Goal: Transaction & Acquisition: Purchase product/service

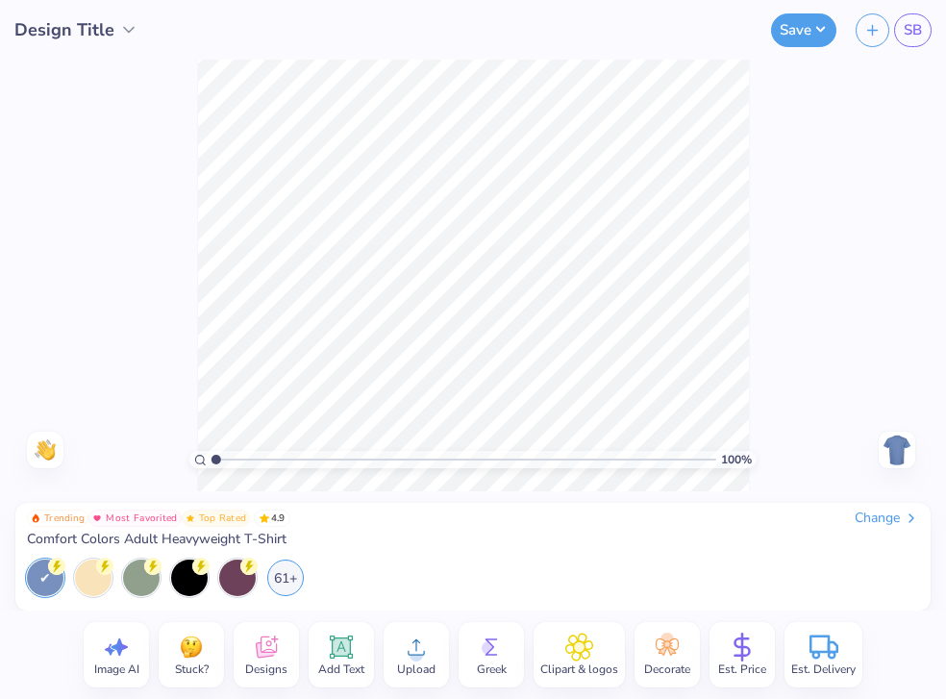
click at [865, 507] on div "Trending Most Favorited Top Rated 4.9 Change Comfort Colors Adult Heavyweight T…" at bounding box center [472, 557] width 915 height 108
click at [870, 511] on div "Change" at bounding box center [887, 518] width 64 height 17
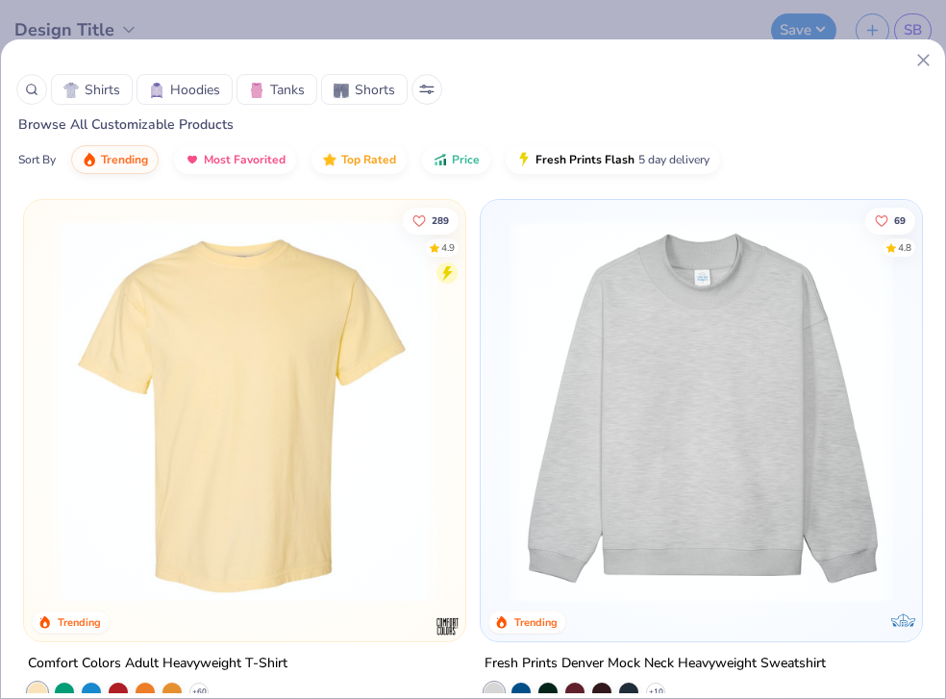
click at [200, 96] on span "Hoodies" at bounding box center [195, 90] width 50 height 20
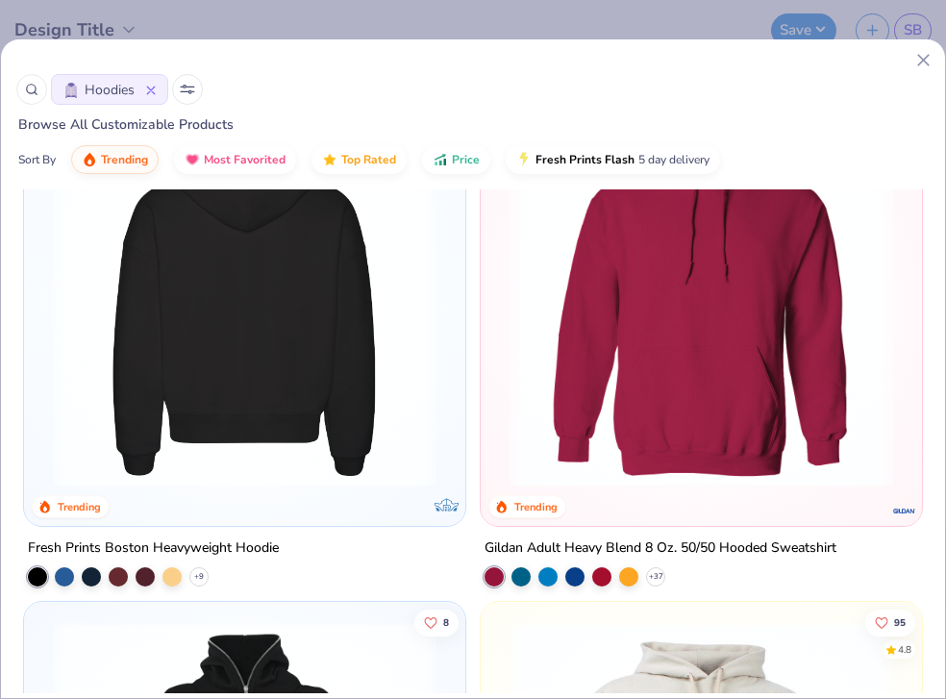
scroll to position [124, 0]
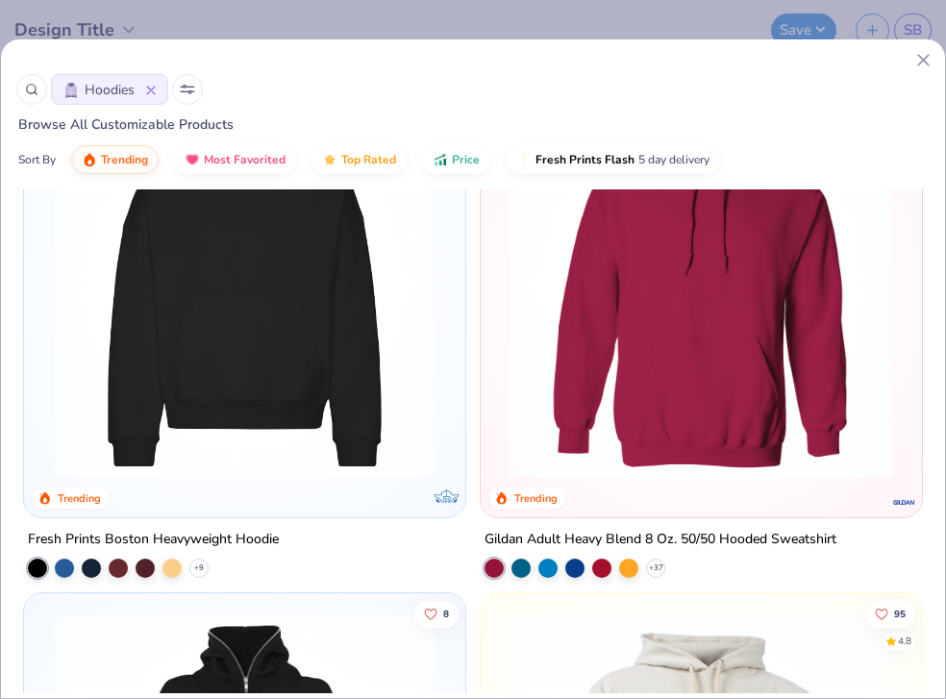
click at [256, 405] on img at bounding box center [244, 287] width 403 height 384
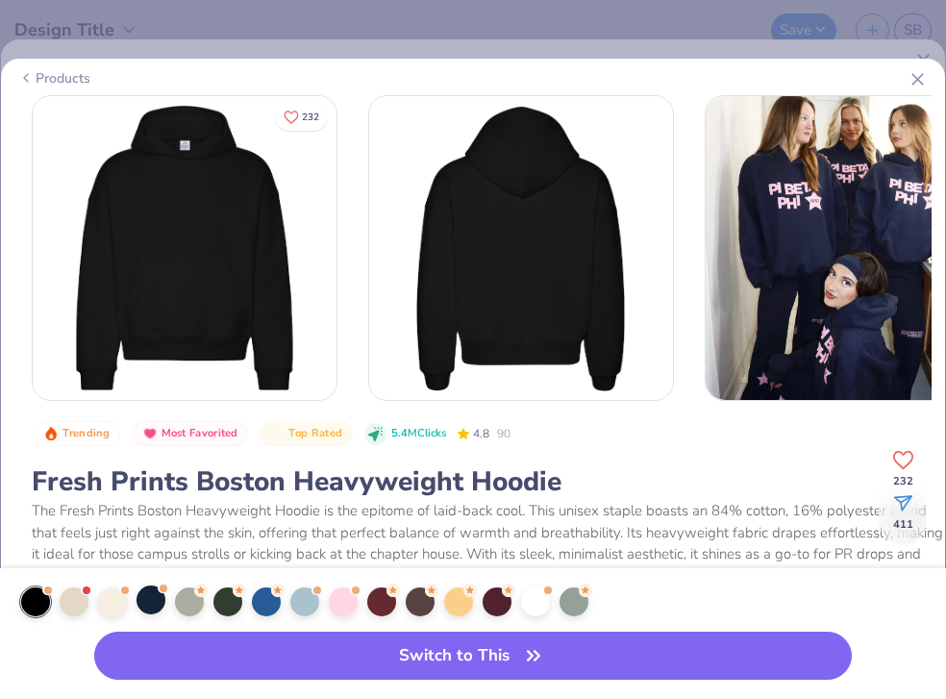
click at [150, 605] on div at bounding box center [151, 600] width 29 height 29
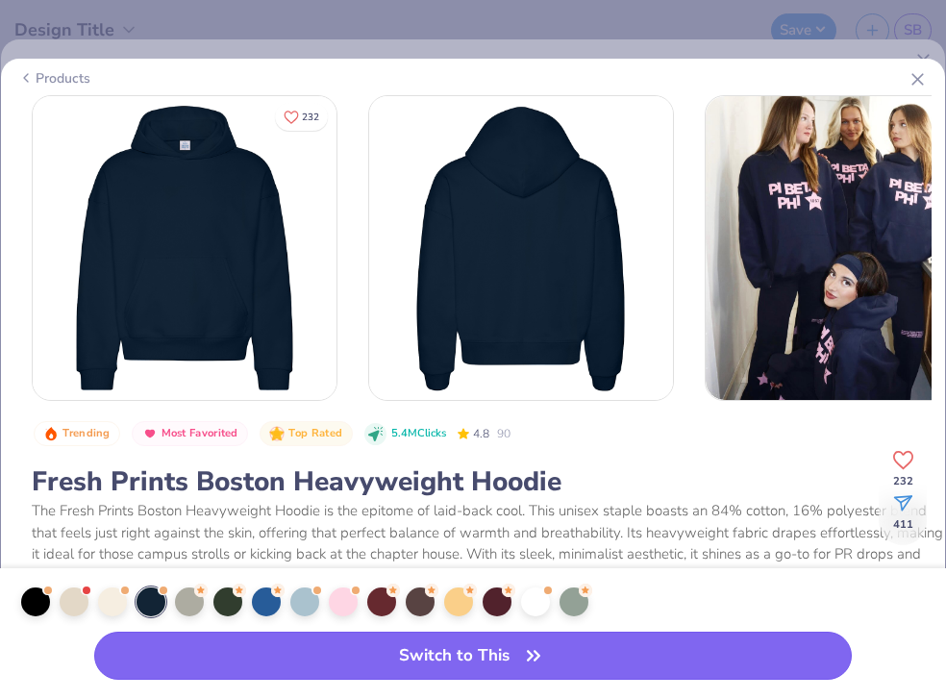
click at [385, 665] on button "Switch to This" at bounding box center [472, 656] width 757 height 48
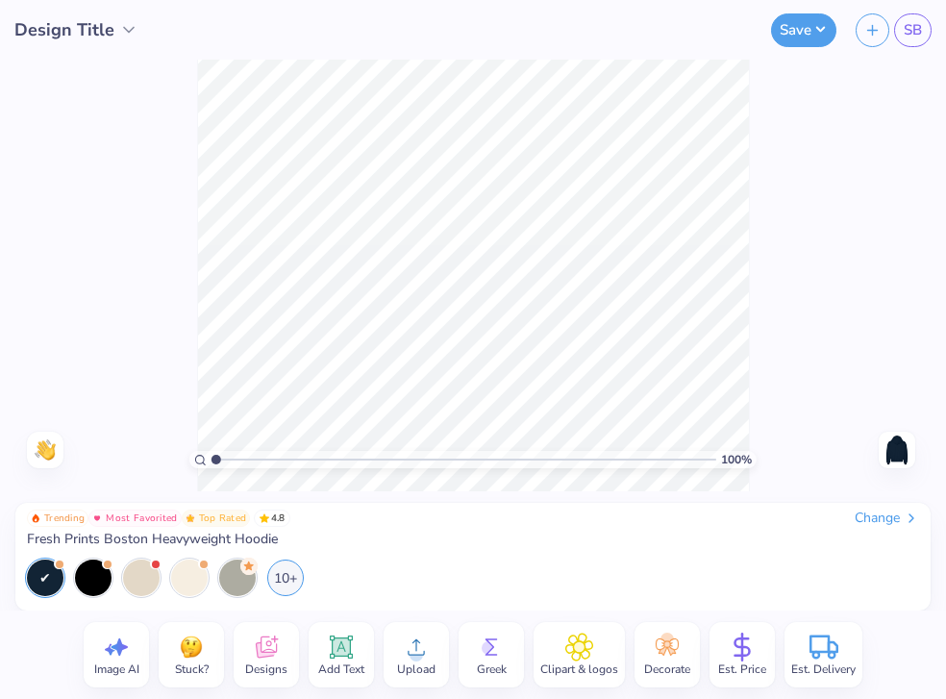
click at [899, 457] on img at bounding box center [897, 450] width 31 height 31
click at [403, 657] on icon at bounding box center [416, 647] width 29 height 29
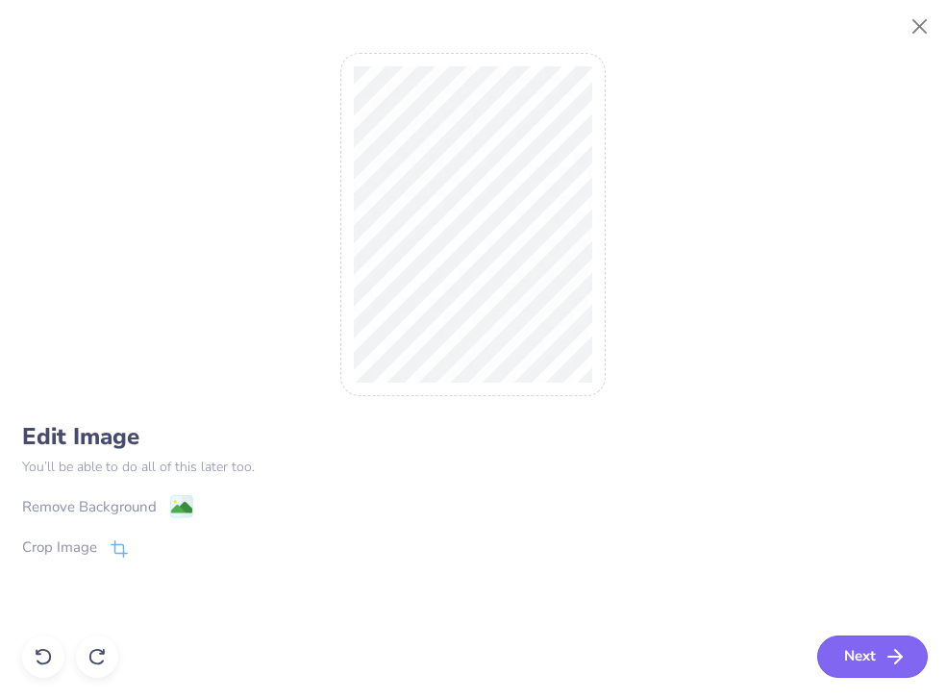
click at [864, 663] on button "Next" at bounding box center [872, 657] width 111 height 42
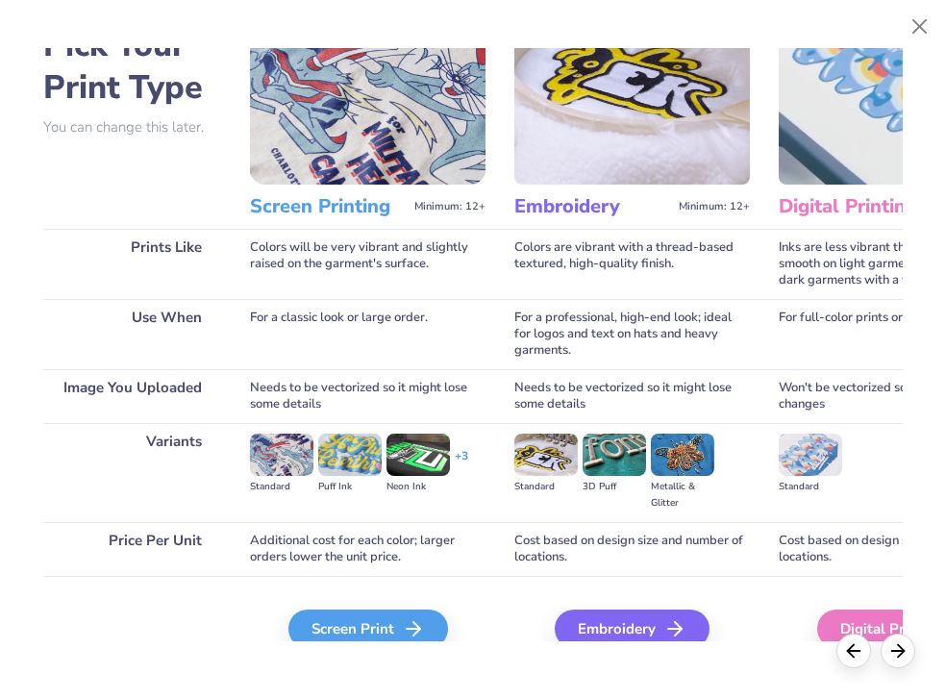
scroll to position [112, 0]
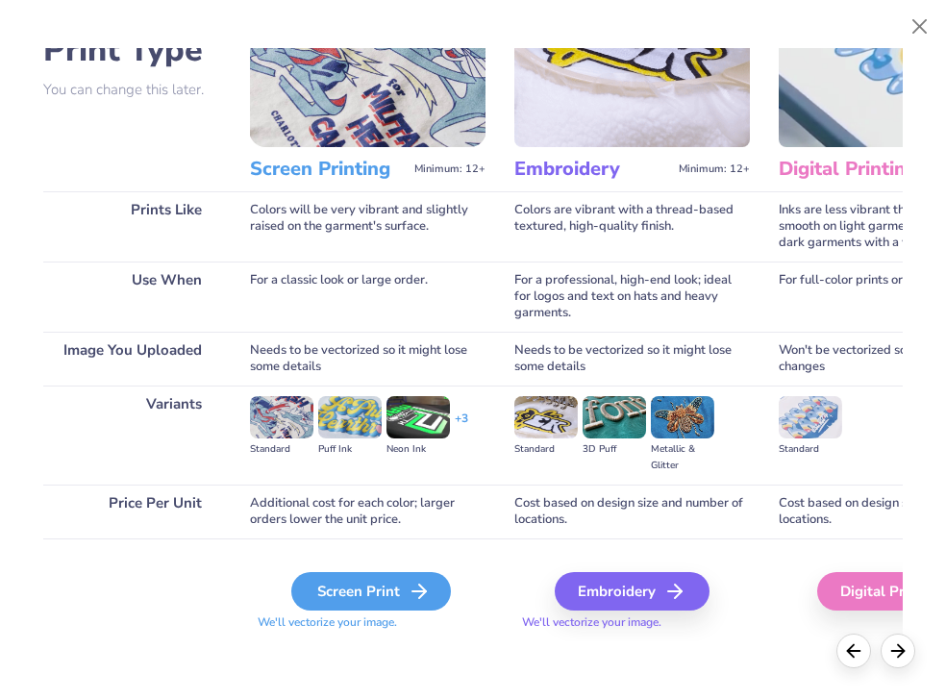
click at [368, 596] on div "Screen Print" at bounding box center [371, 591] width 160 height 38
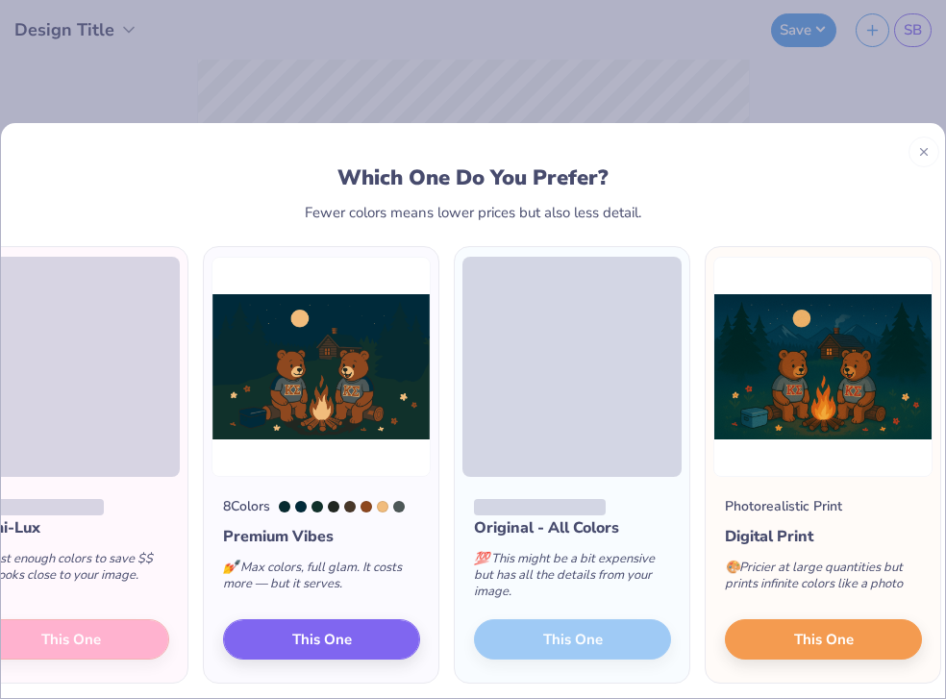
scroll to position [0, 164]
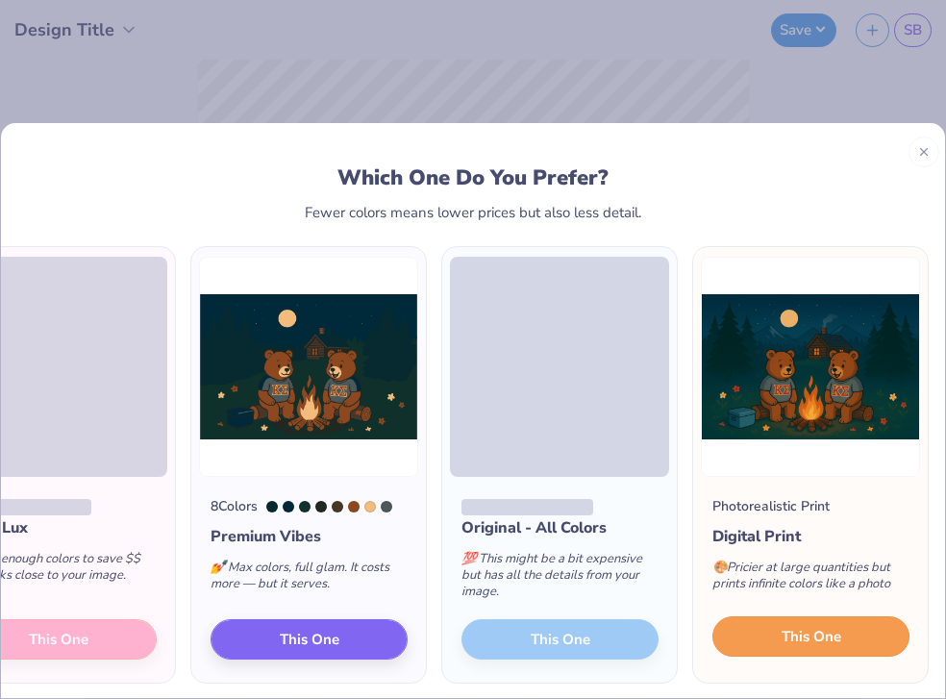
click at [830, 646] on span "This One" at bounding box center [812, 637] width 60 height 22
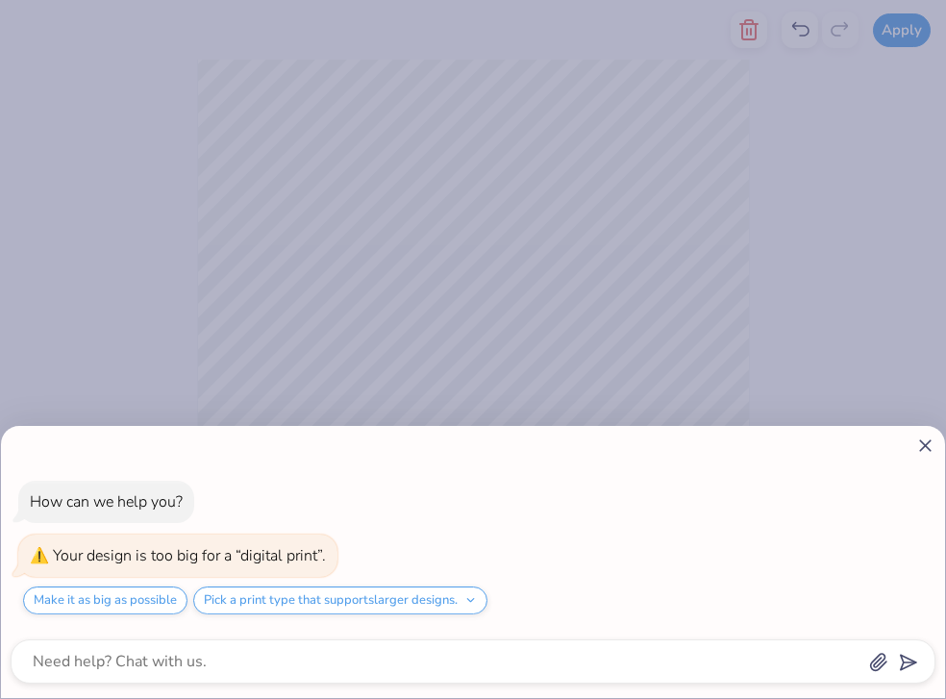
click at [921, 454] on icon at bounding box center [925, 446] width 20 height 20
type textarea "x"
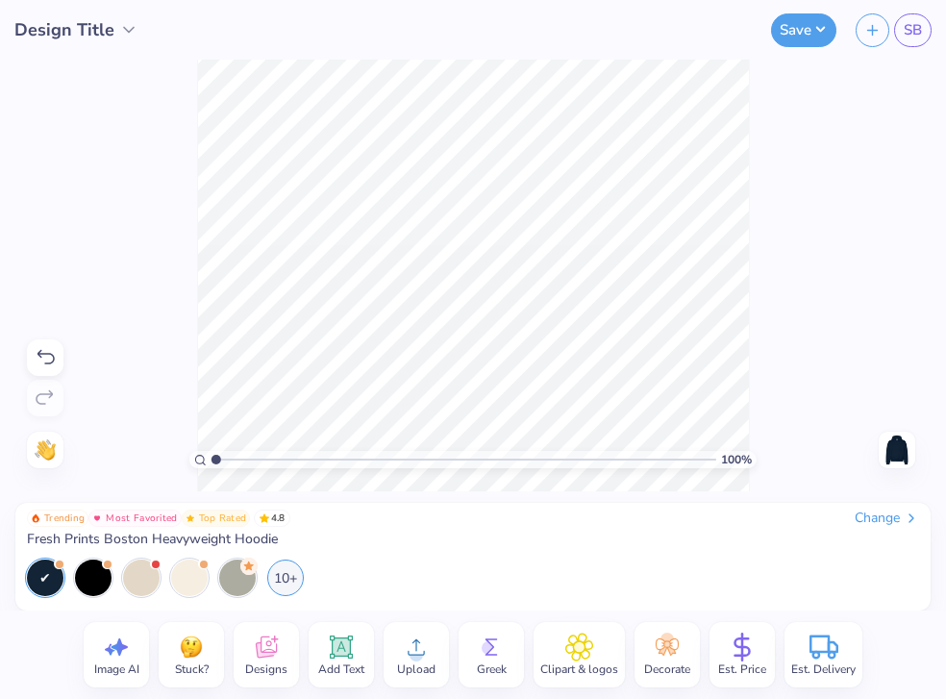
click at [336, 646] on icon at bounding box center [342, 647] width 18 height 18
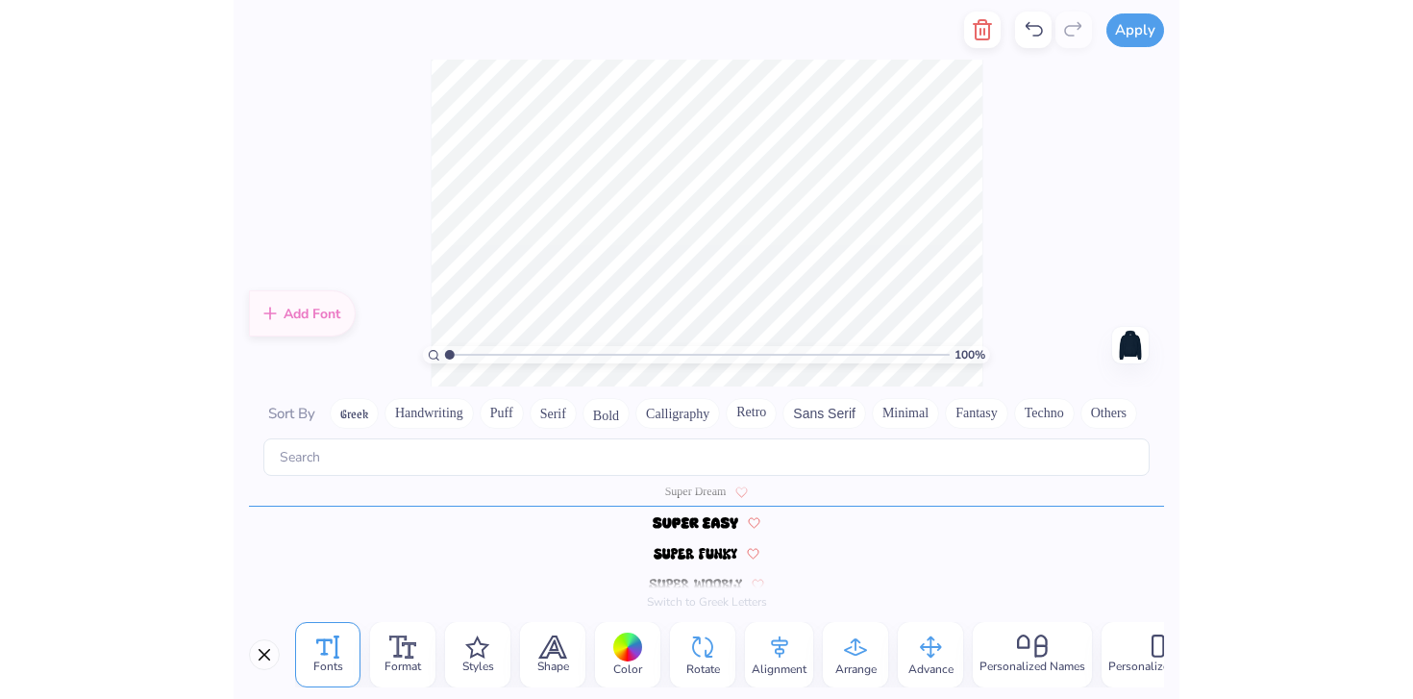
scroll to position [15, 4]
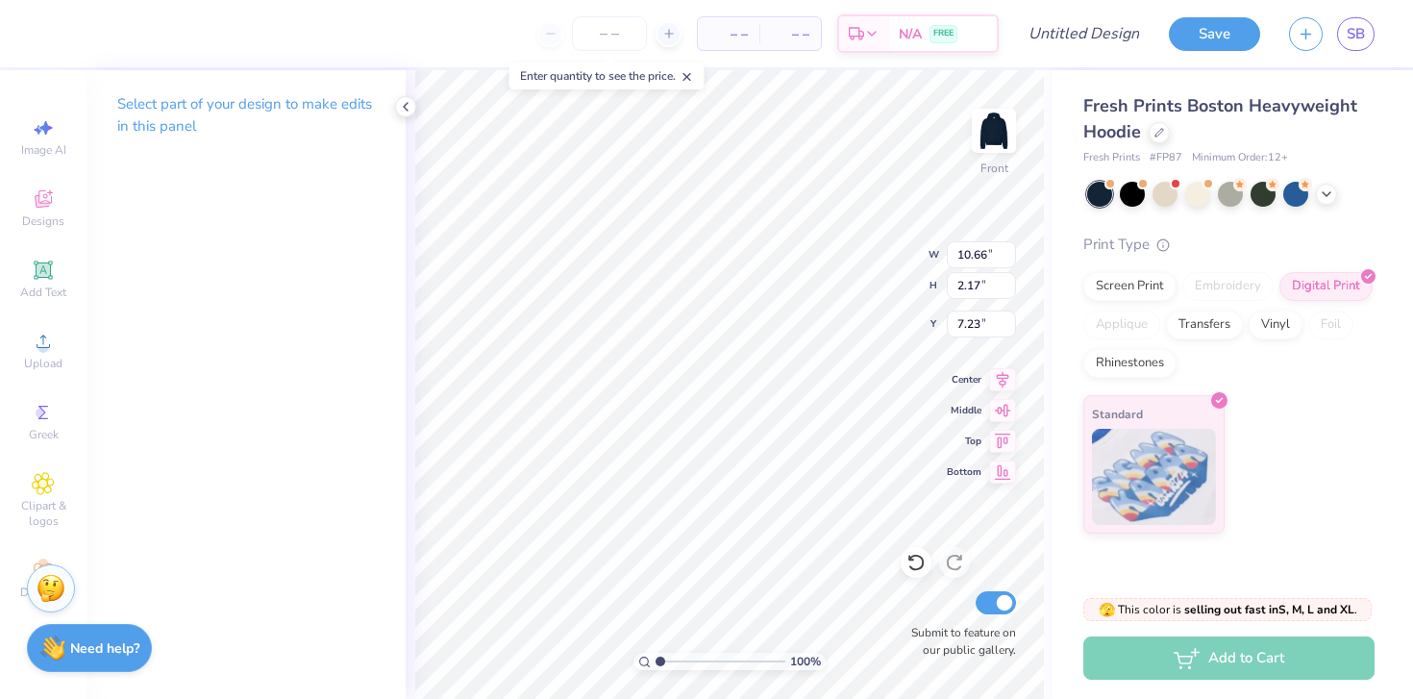
type textarea "KAP SIG"
click at [404, 114] on div at bounding box center [405, 106] width 21 height 21
click at [30, 276] on div "Add Text" at bounding box center [43, 279] width 67 height 57
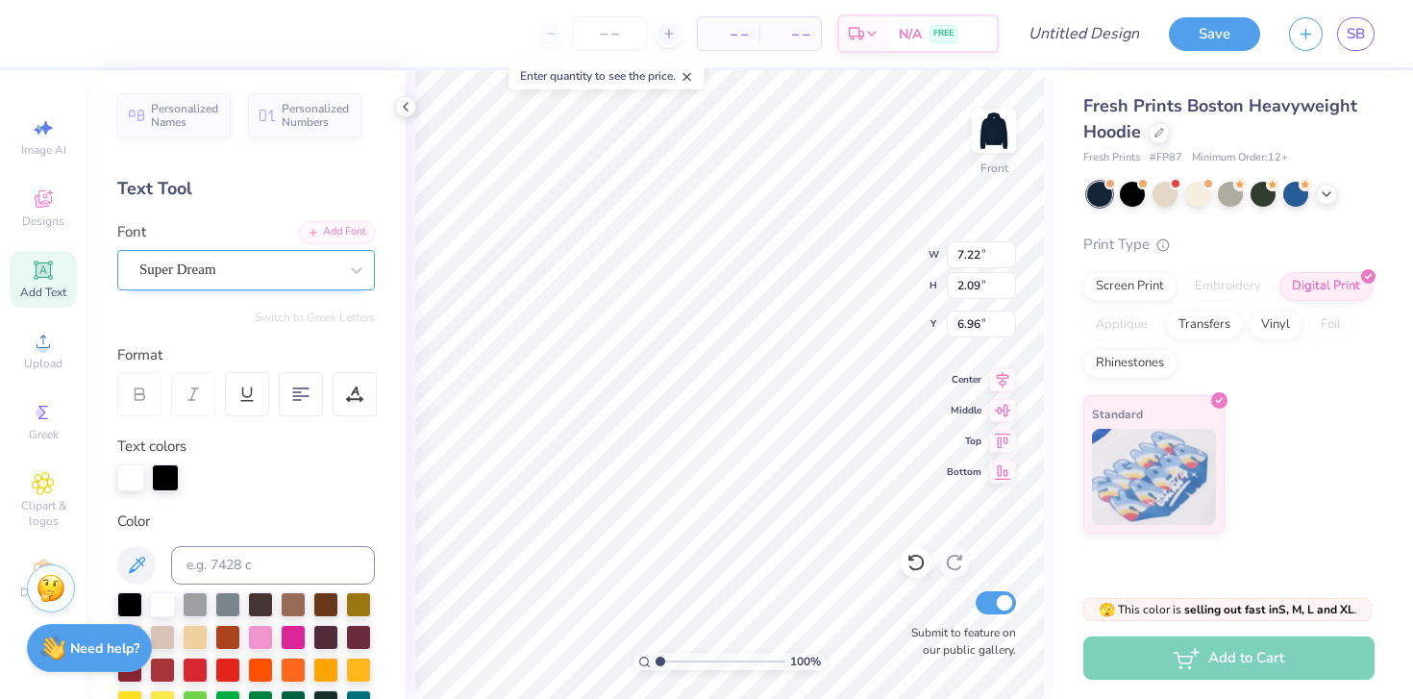
click at [269, 255] on div "Super Dream" at bounding box center [239, 270] width 202 height 30
type input "12.67"
type input "1.95"
type input "21.37"
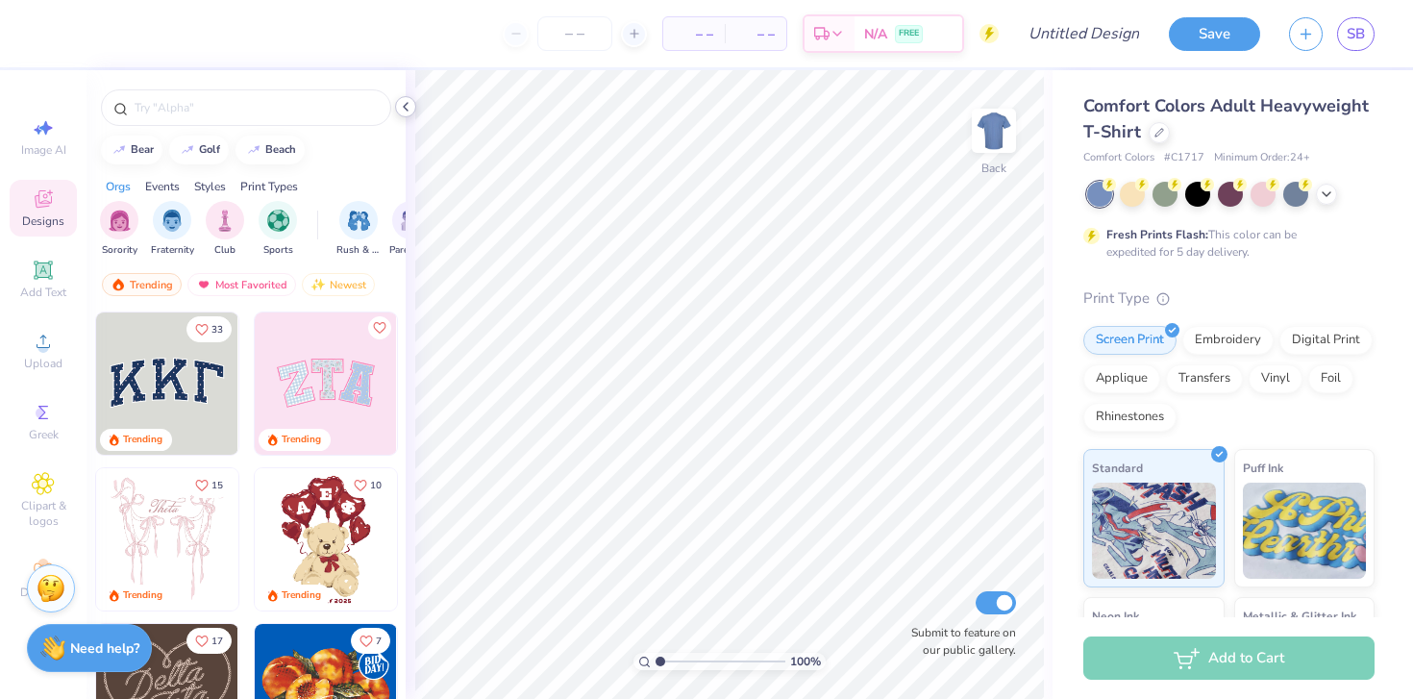
click at [401, 105] on icon at bounding box center [405, 106] width 15 height 15
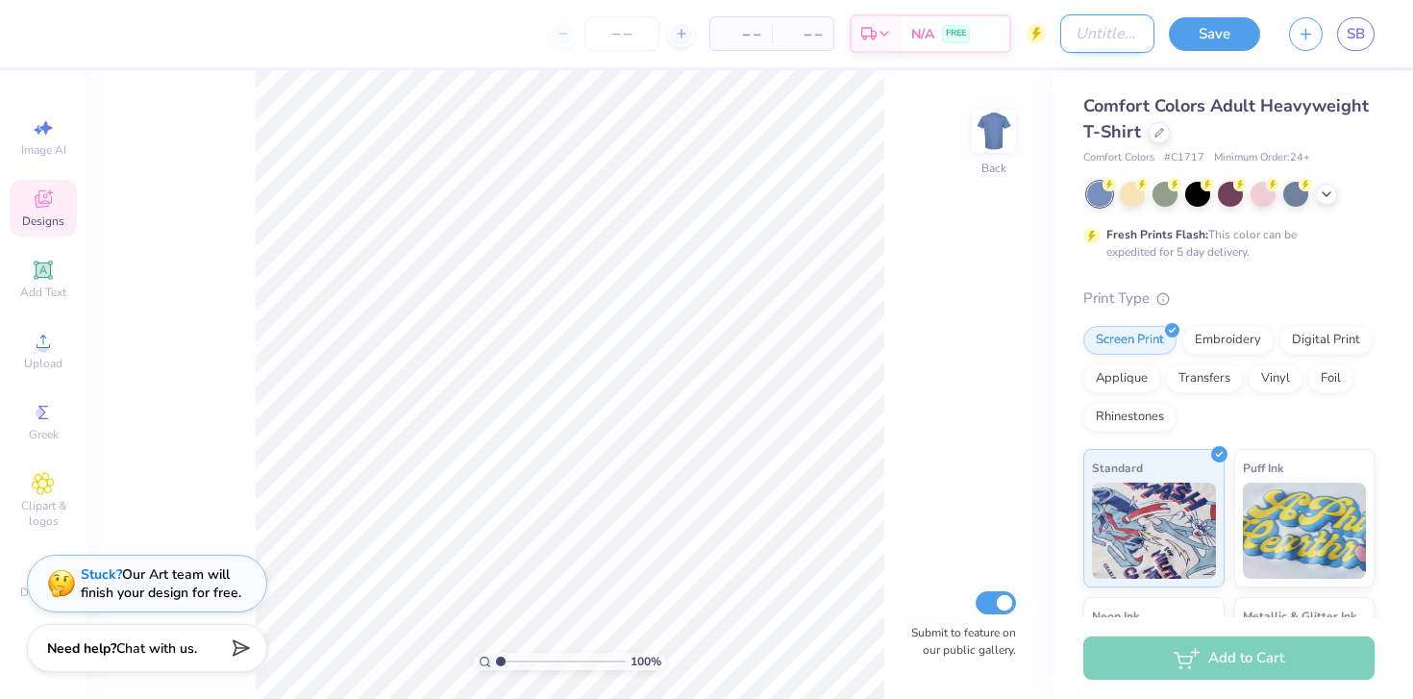
click at [1126, 47] on input "Design Title" at bounding box center [1108, 33] width 94 height 38
click at [1357, 20] on link "SB" at bounding box center [1357, 34] width 38 height 34
click at [225, 186] on div "100 % Back Submit to feature on our public gallery." at bounding box center [570, 384] width 966 height 629
